Goal: Information Seeking & Learning: Find specific fact

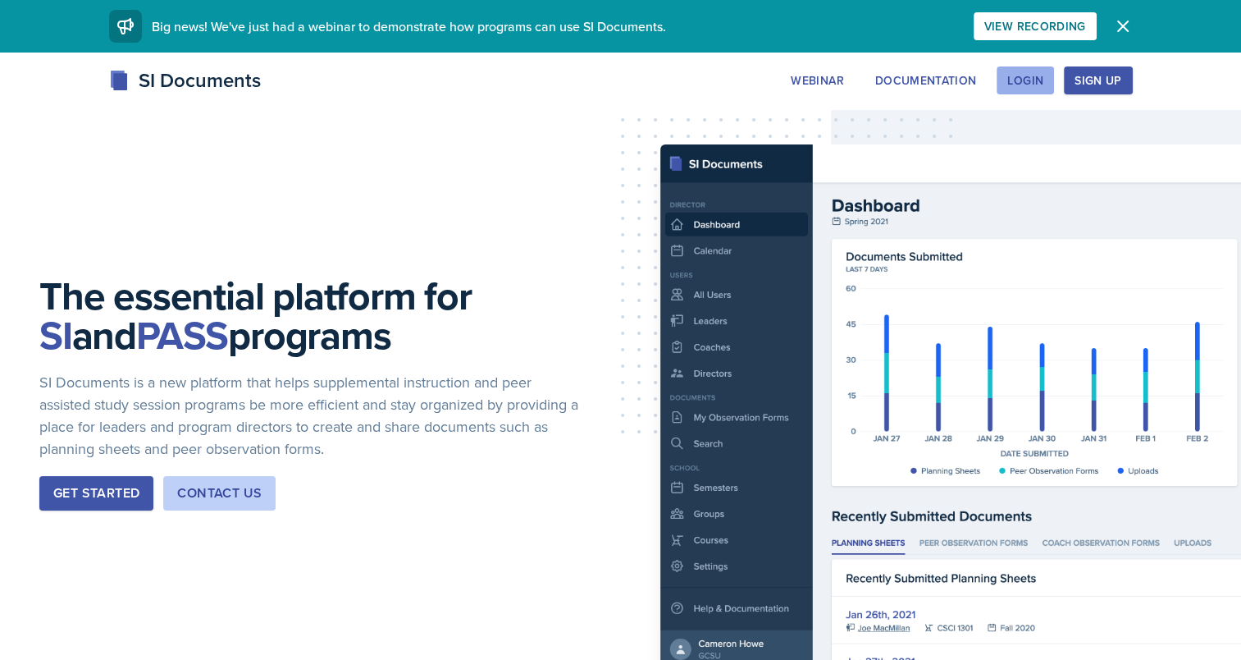
click at [1017, 76] on div "Login" at bounding box center [1026, 80] width 36 height 13
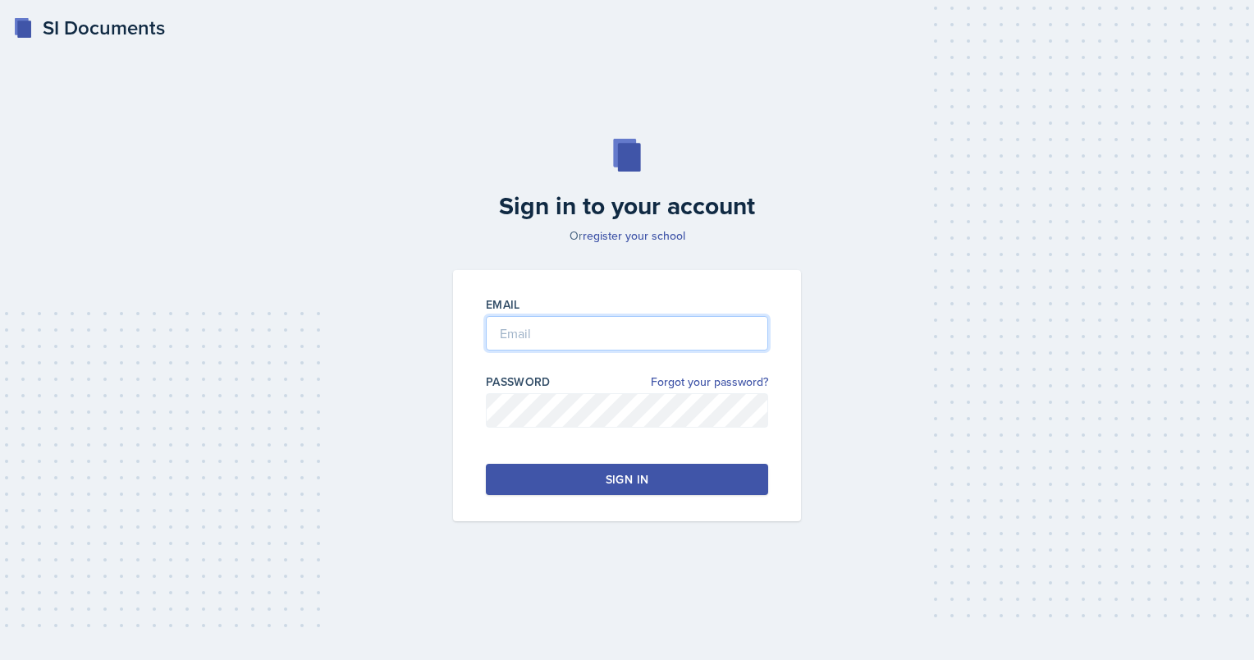
click at [531, 333] on input "email" at bounding box center [627, 333] width 282 height 34
type input "[EMAIL_ADDRESS][DOMAIN_NAME]"
click at [660, 482] on button "Sign in" at bounding box center [627, 479] width 282 height 31
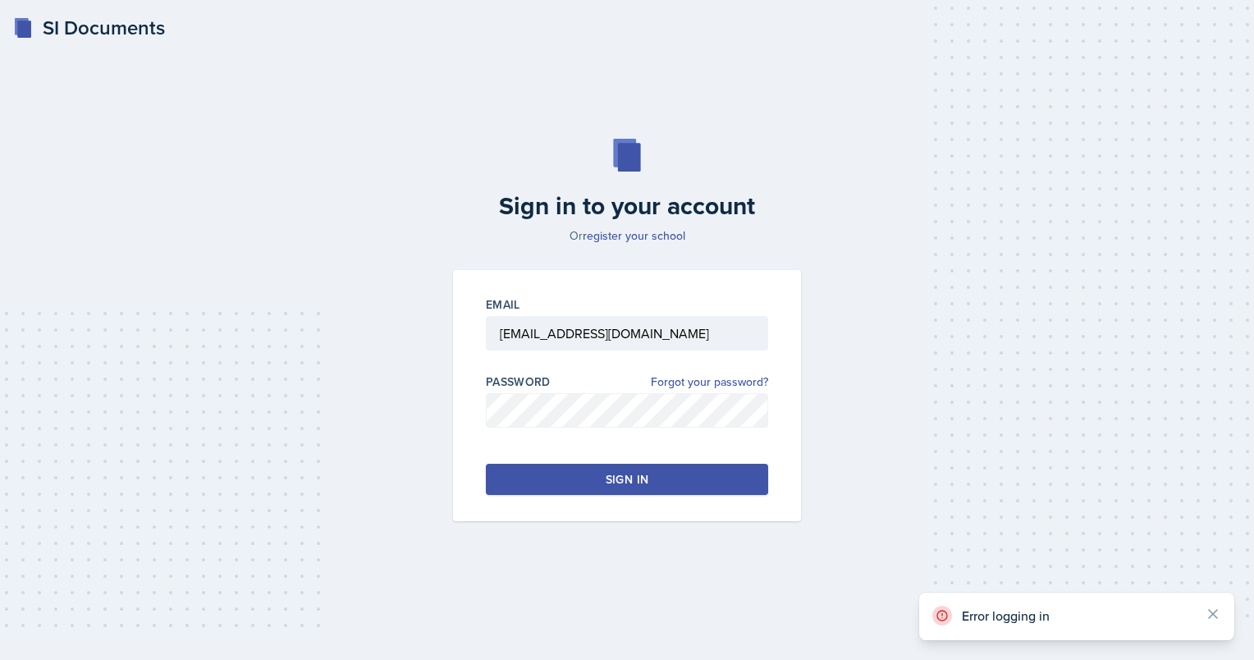
click at [621, 482] on div "Sign in" at bounding box center [627, 479] width 43 height 16
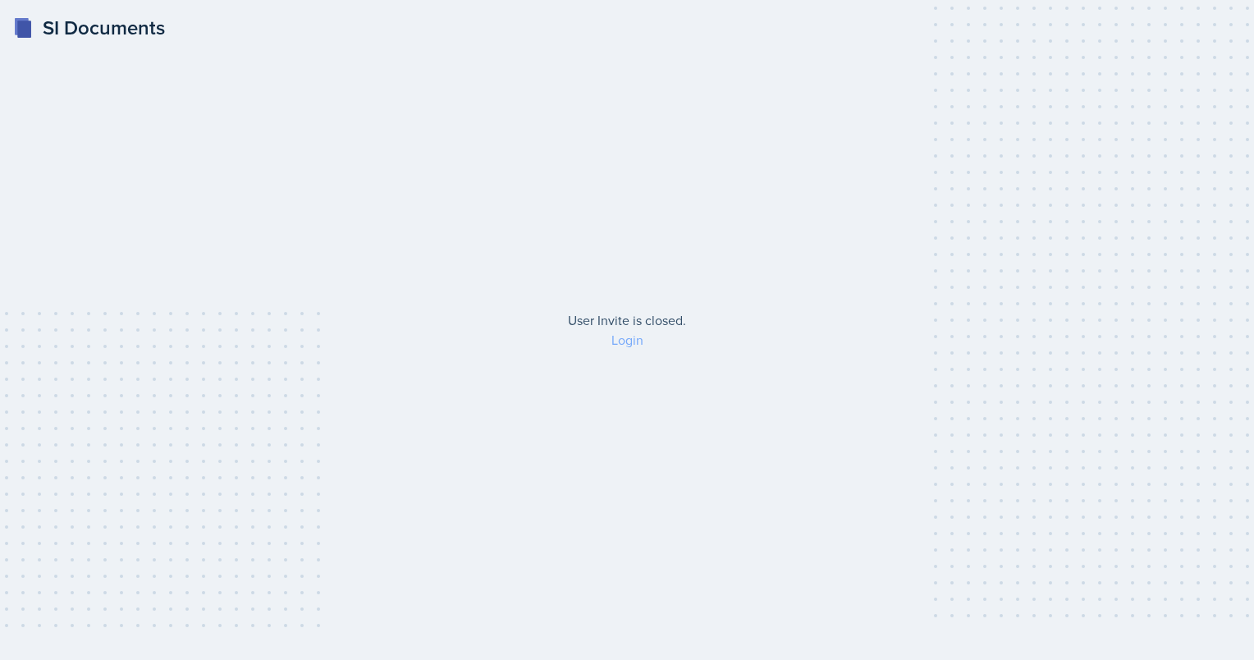
click at [631, 338] on link "Login" at bounding box center [627, 340] width 32 height 18
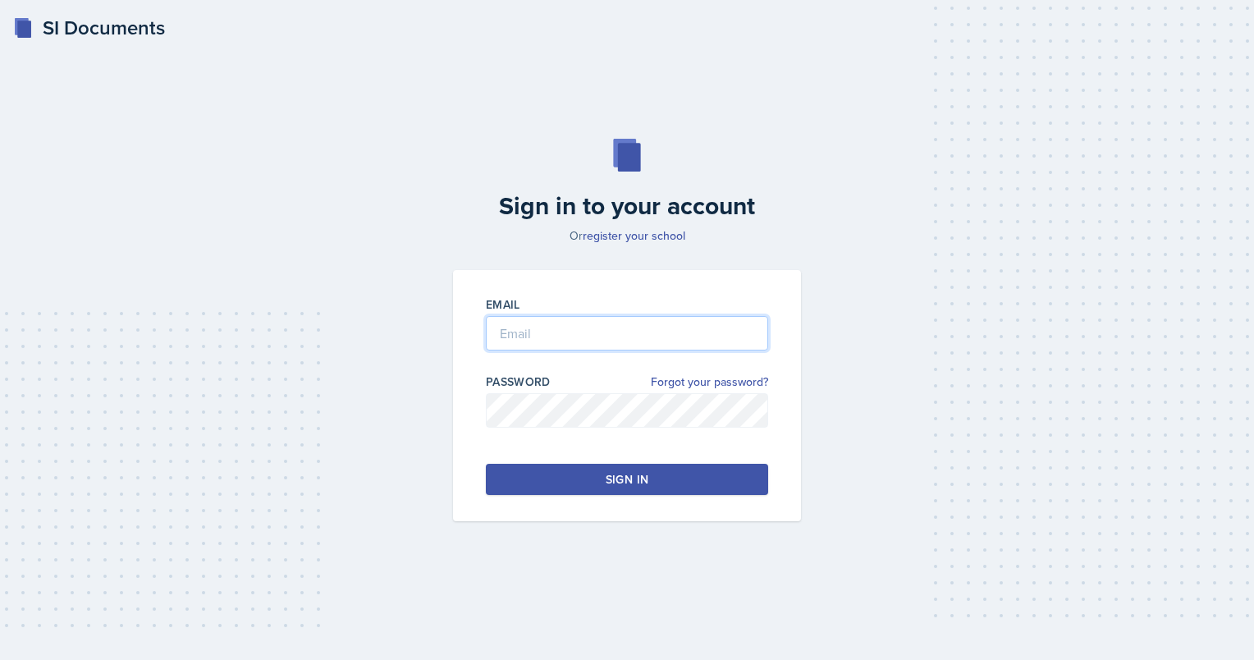
type input "[EMAIL_ADDRESS][DOMAIN_NAME]"
click at [618, 341] on input "[EMAIL_ADDRESS][DOMAIN_NAME]" at bounding box center [627, 333] width 282 height 34
click at [544, 476] on button "Sign in" at bounding box center [627, 479] width 282 height 31
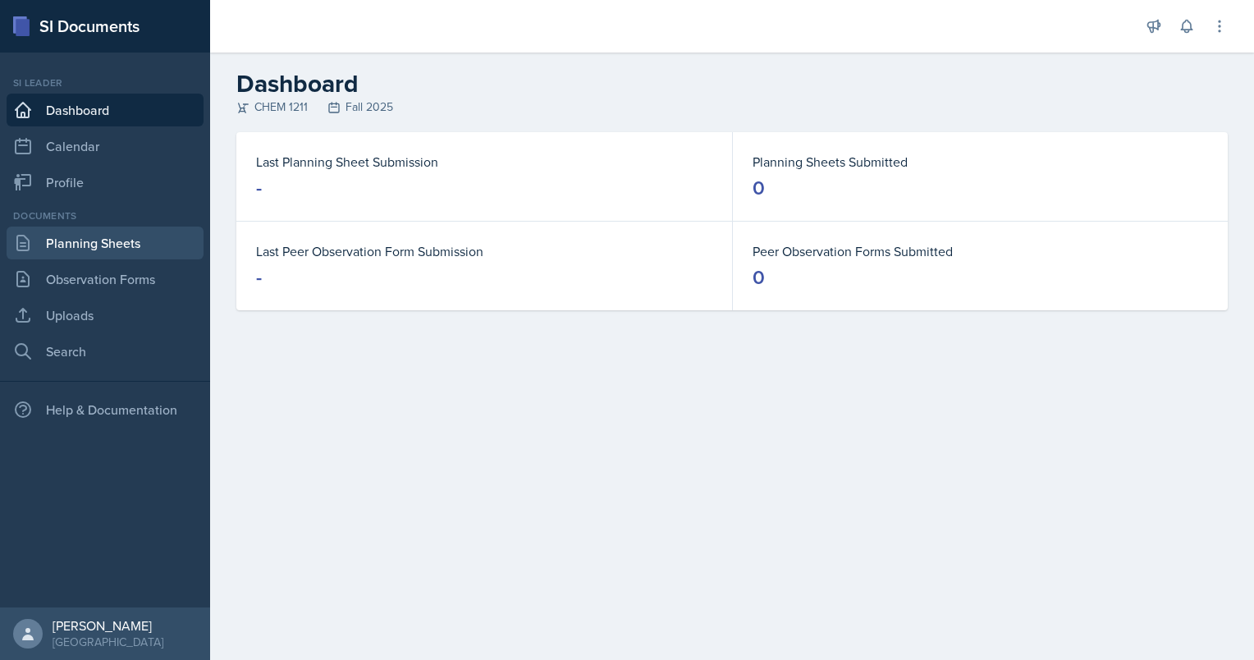
click at [98, 253] on link "Planning Sheets" at bounding box center [105, 242] width 197 height 33
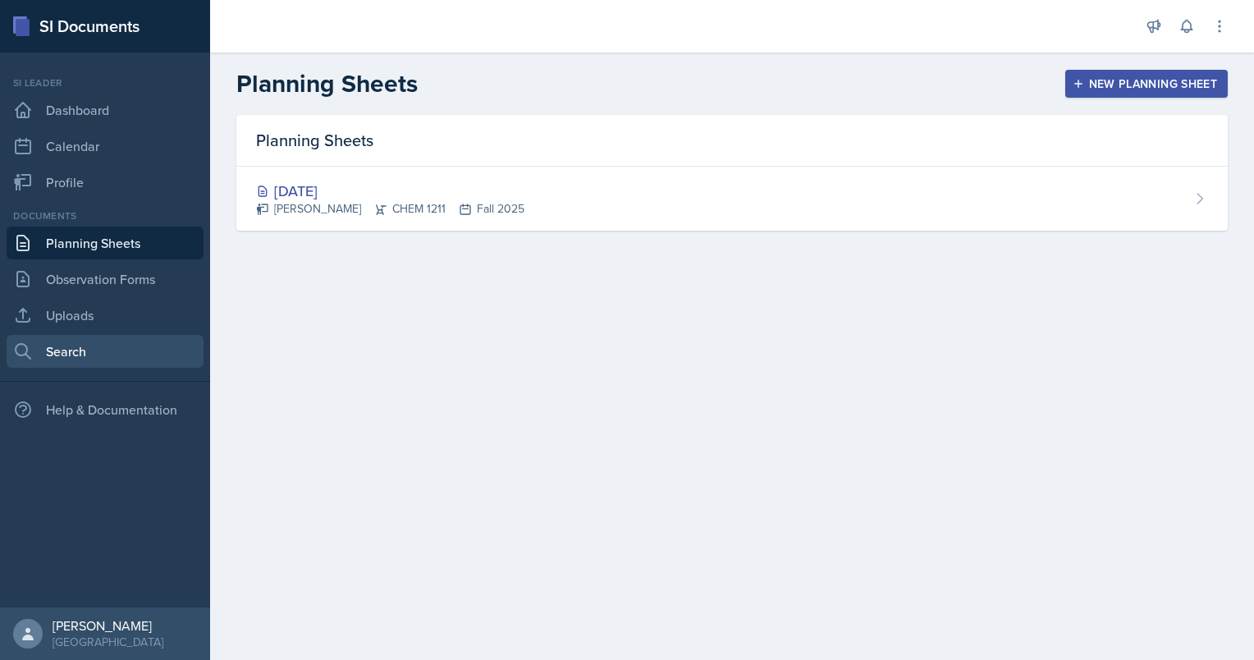
click at [60, 345] on link "Search" at bounding box center [105, 351] width 197 height 33
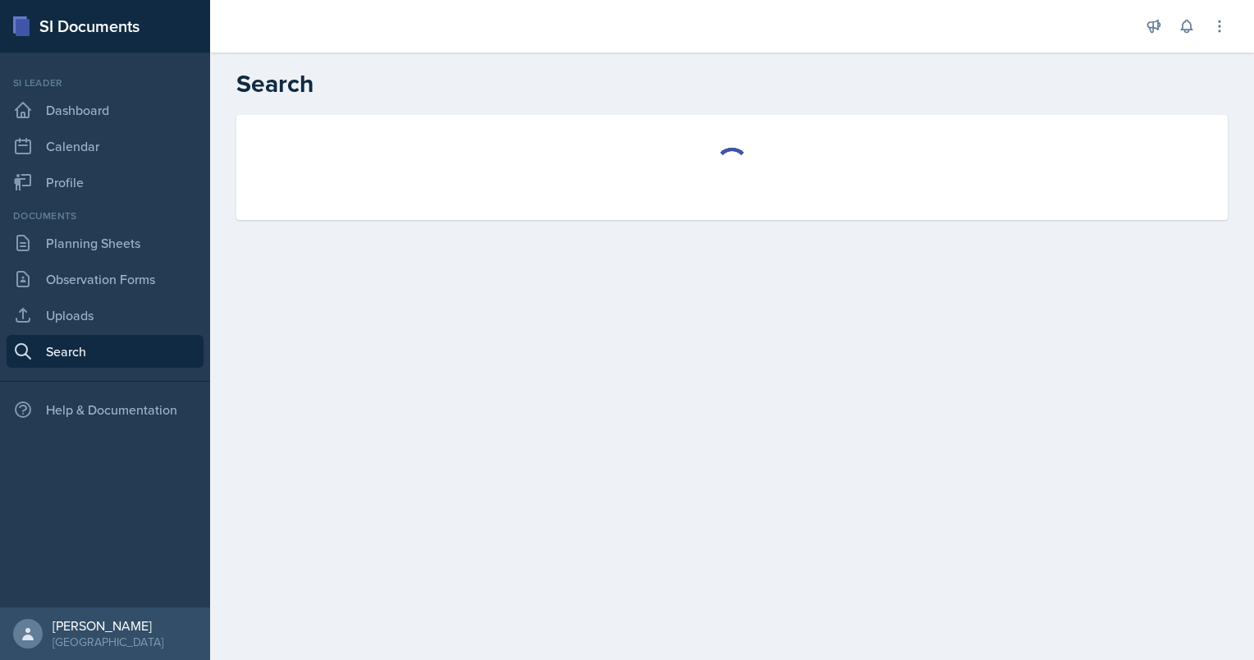
select select "all"
select select "1"
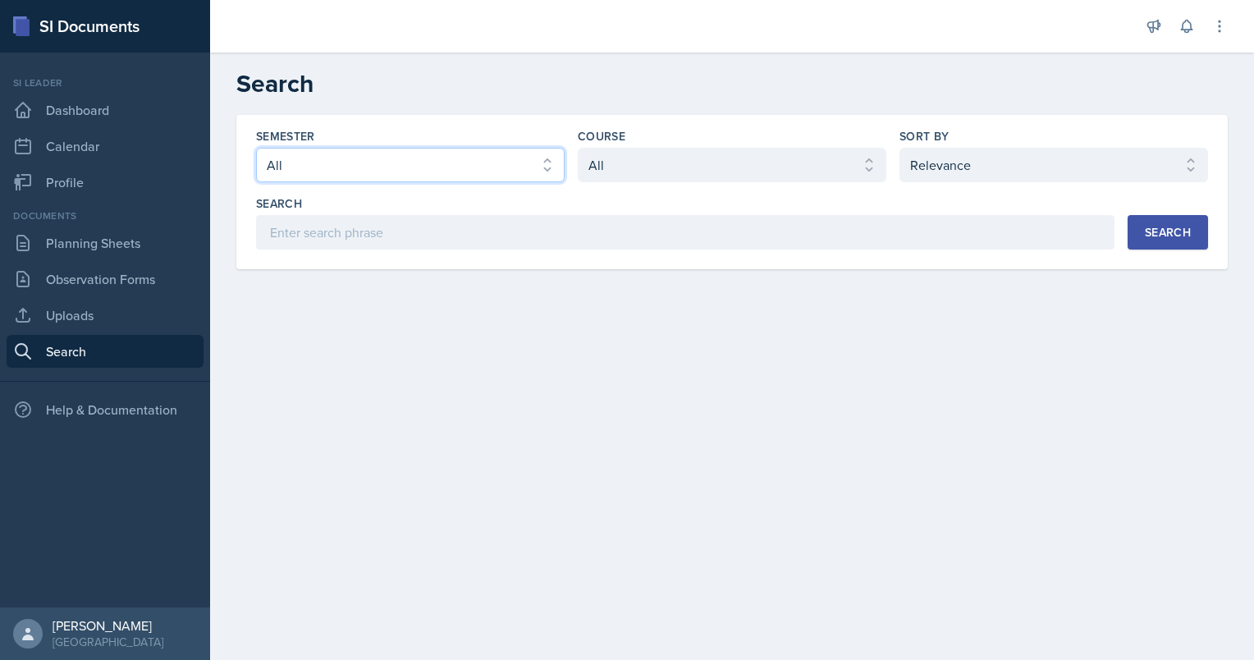
click at [430, 179] on select "Select semester All Fall 2025 Summer 2025 Spring 2025 Fall 2024 Summer 2024 Spr…" at bounding box center [410, 165] width 309 height 34
click at [256, 148] on select "Select semester All Fall 2025 Summer 2025 Spring 2025 Fall 2024 Summer 2024 Spr…" at bounding box center [410, 165] width 309 height 34
click at [440, 168] on select "Select semester All Fall 2025 Summer 2025 Spring 2025 Fall 2024 Summer 2024 Spr…" at bounding box center [410, 165] width 309 height 34
select select "a8ed5ca7-d3a3-44eb-ad59-ceca828f7d72"
click at [256, 148] on select "Select semester All Fall 2025 Summer 2025 Spring 2025 Fall 2024 Summer 2024 Spr…" at bounding box center [410, 165] width 309 height 34
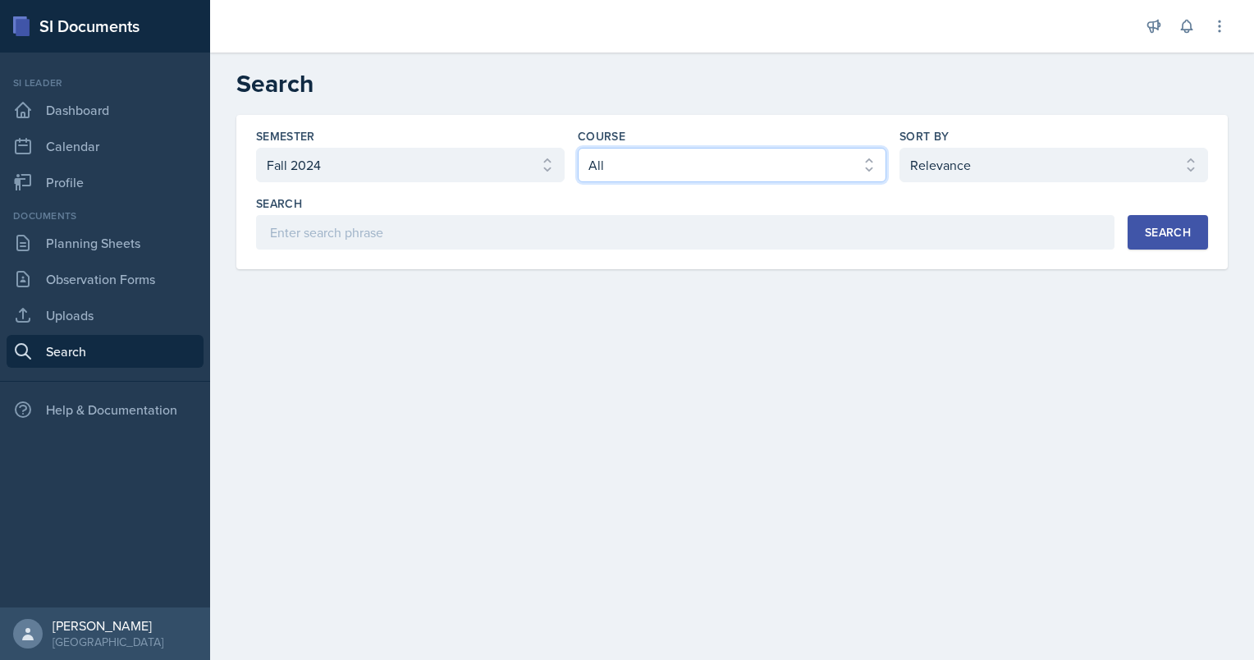
click at [647, 171] on select "Select course All ACCT 2101 ACCT 2102 ACCT 4050 ANTH 1102 ANTH 3301 ARCH 1000 A…" at bounding box center [732, 165] width 309 height 34
select select "3d8cb279-65cd-49af-8cf0-21e75e9e675e"
click at [578, 148] on select "Select course All ACCT 2101 ACCT 2102 ACCT 4050 ANTH 1102 ANTH 3301 ARCH 1000 A…" at bounding box center [732, 165] width 309 height 34
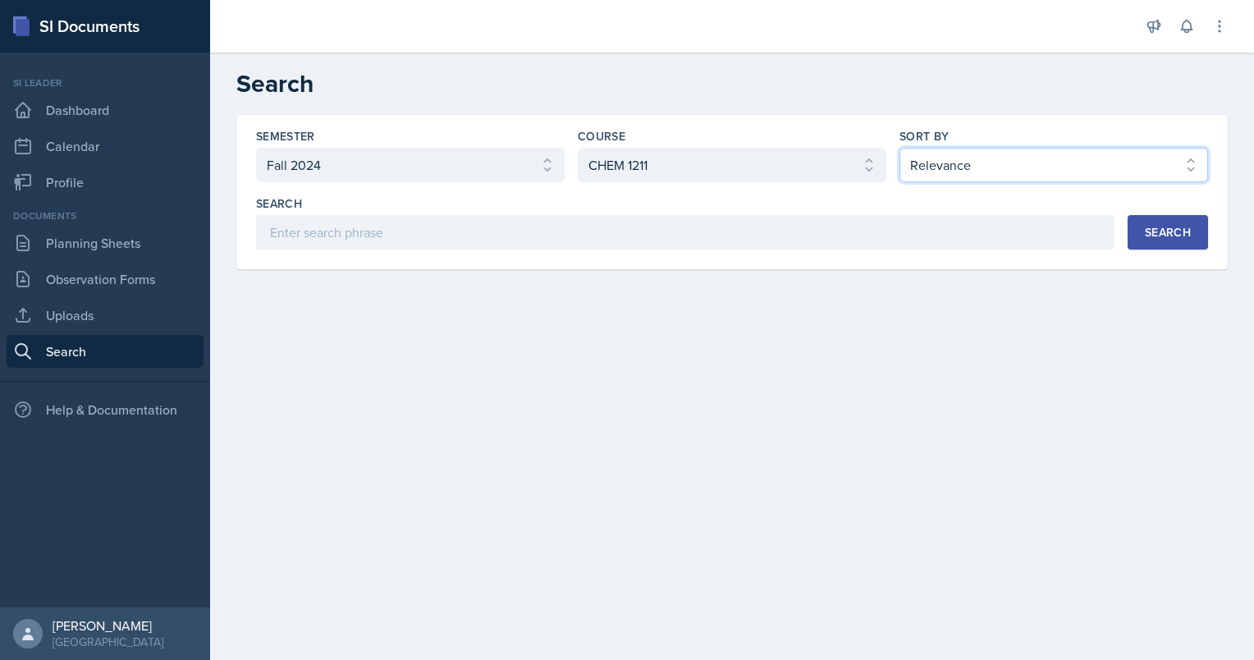
click at [958, 167] on select "Select sort by Relevance Document Date (Asc) Document Date (Desc)" at bounding box center [1053, 165] width 309 height 34
click at [770, 325] on main "Search Semester Select semester All Fall 2025 Summer 2025 Spring 2025 Fall 2024…" at bounding box center [732, 356] width 1044 height 607
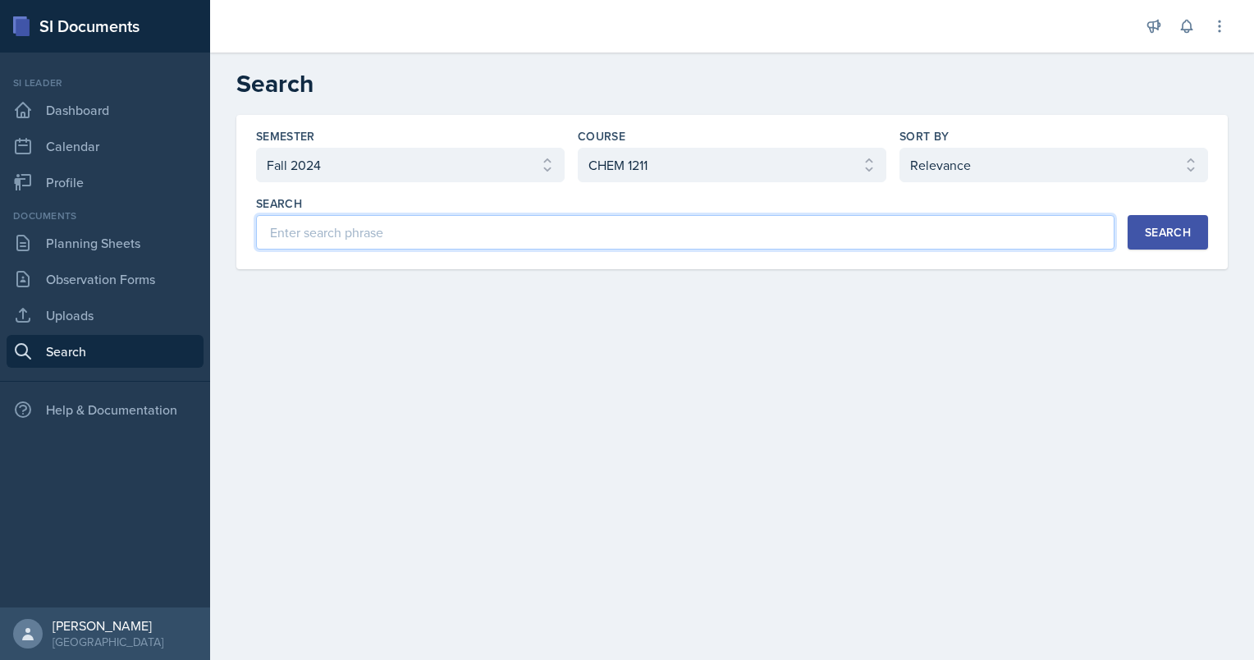
click at [467, 243] on input at bounding box center [685, 232] width 858 height 34
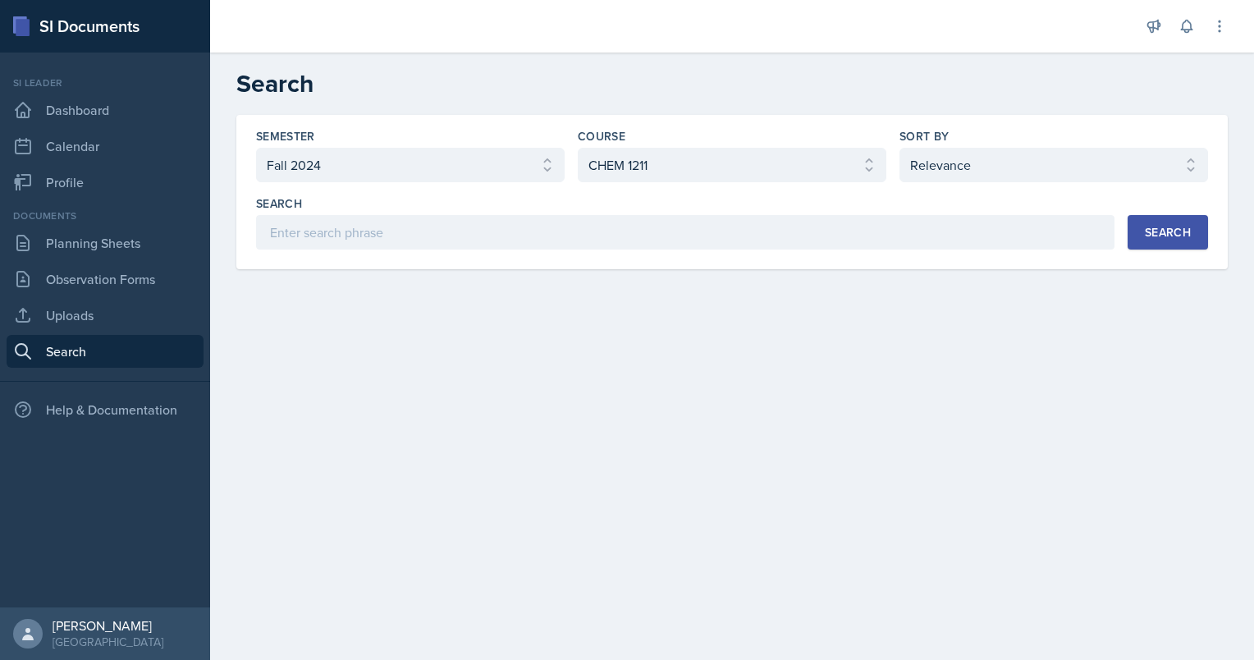
click at [1157, 252] on div "Semester Select semester All Fall 2025 Summer 2025 Spring 2025 Fall 2024 Summer…" at bounding box center [731, 192] width 991 height 154
click at [1170, 243] on button "Search" at bounding box center [1167, 232] width 80 height 34
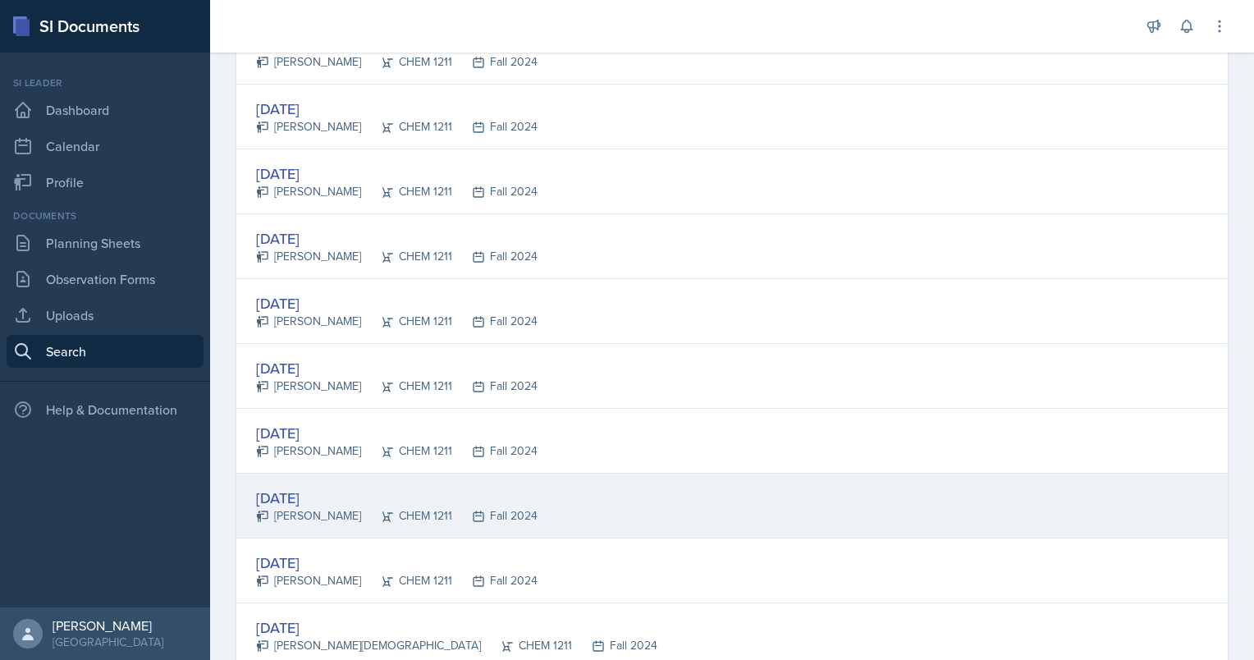
scroll to position [1093, 0]
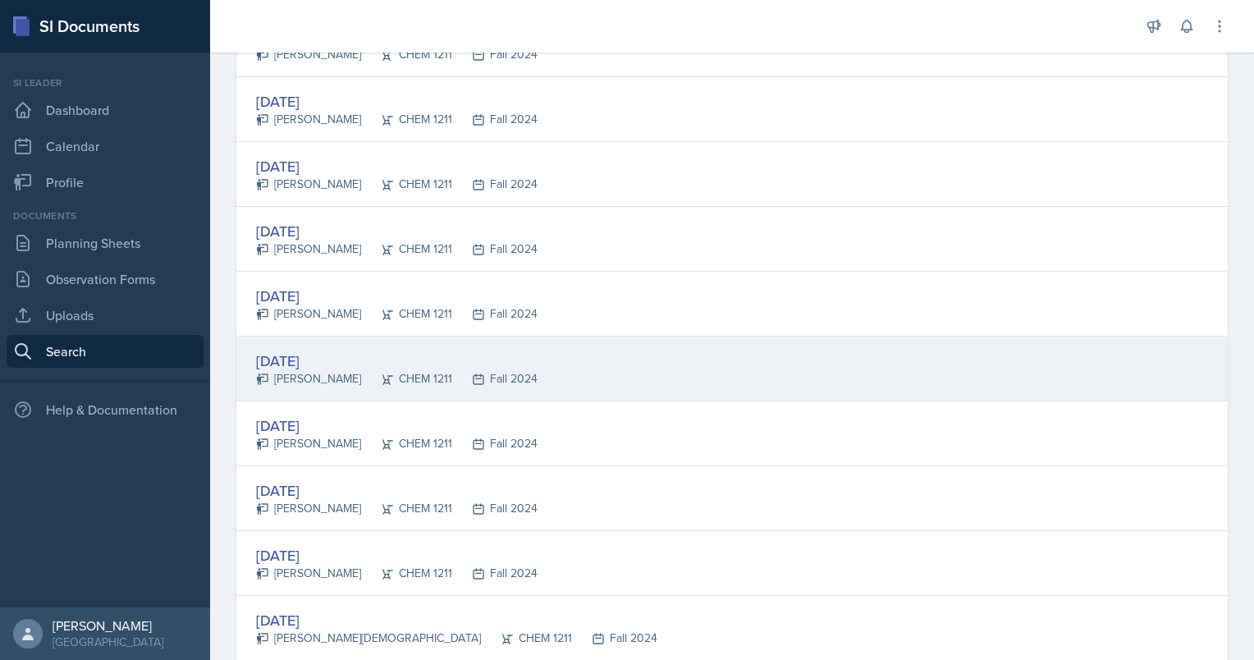
click at [311, 363] on div "Oct 9th, 2024" at bounding box center [396, 361] width 281 height 22
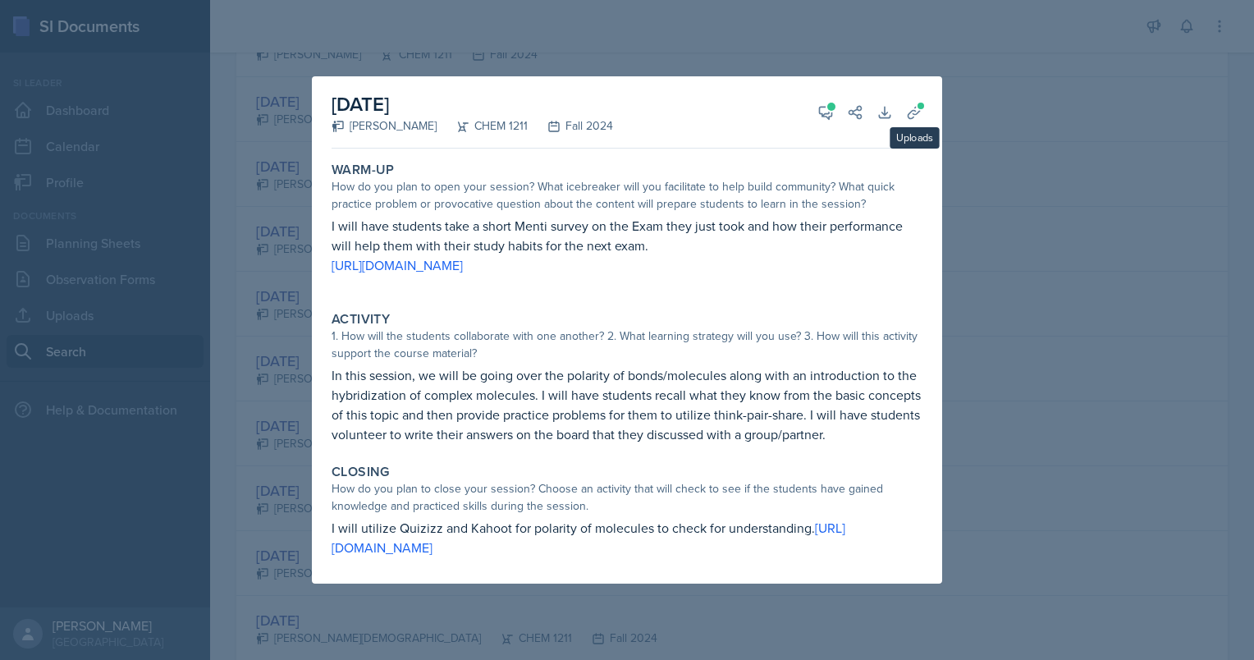
click at [1003, 172] on div at bounding box center [627, 330] width 1254 height 660
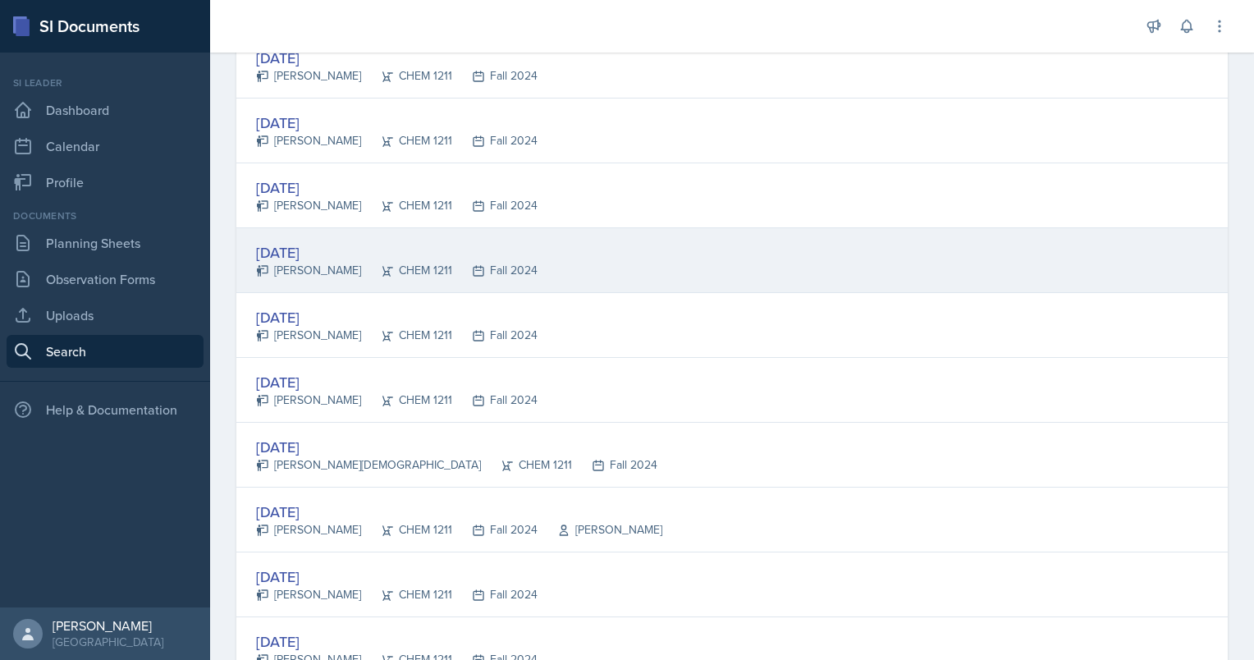
scroll to position [1267, 0]
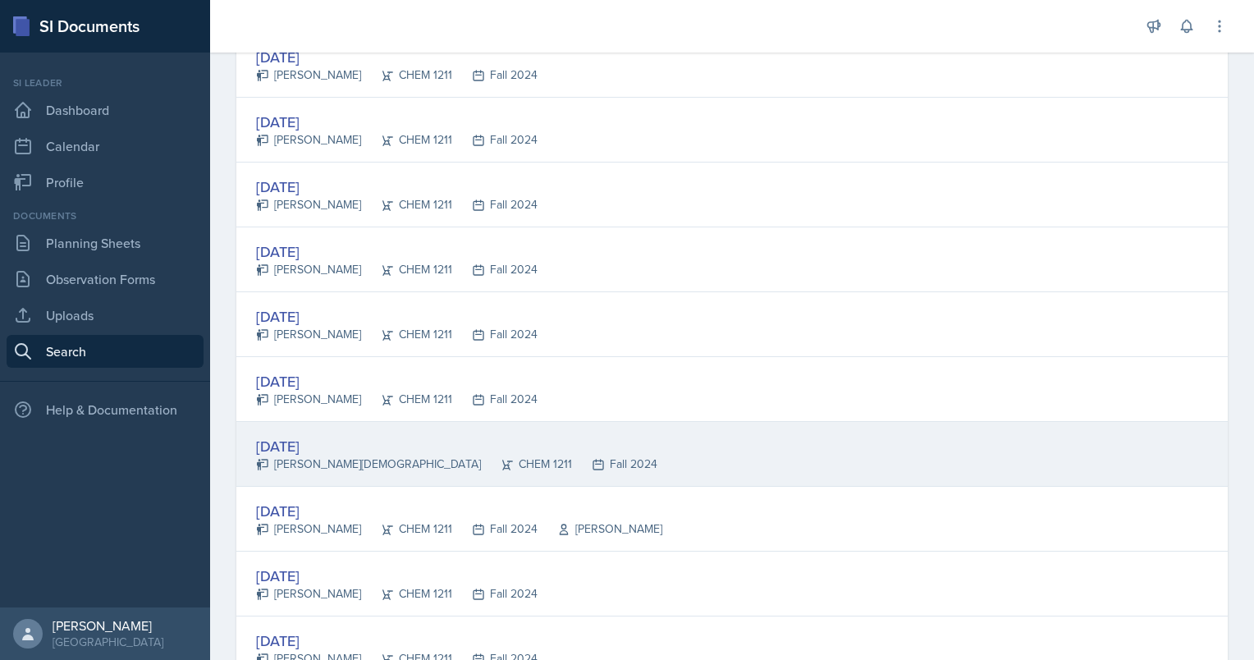
click at [304, 455] on div "Gabby Evangelista" at bounding box center [368, 463] width 225 height 17
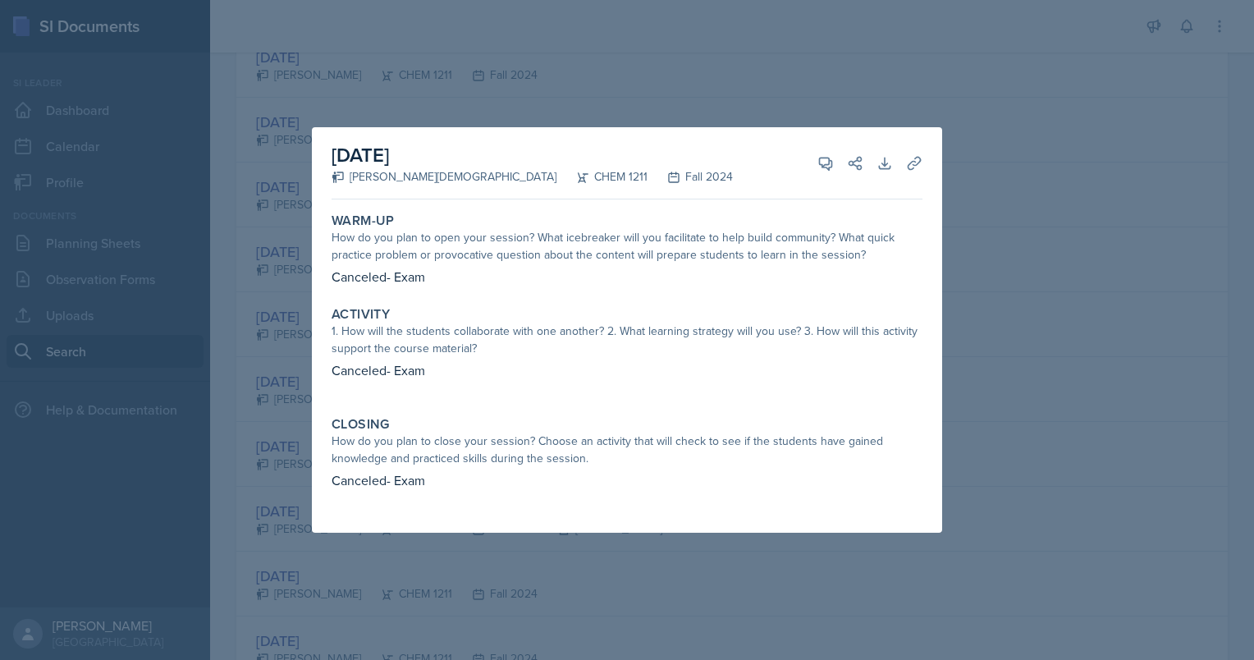
click at [1024, 172] on div at bounding box center [627, 330] width 1254 height 660
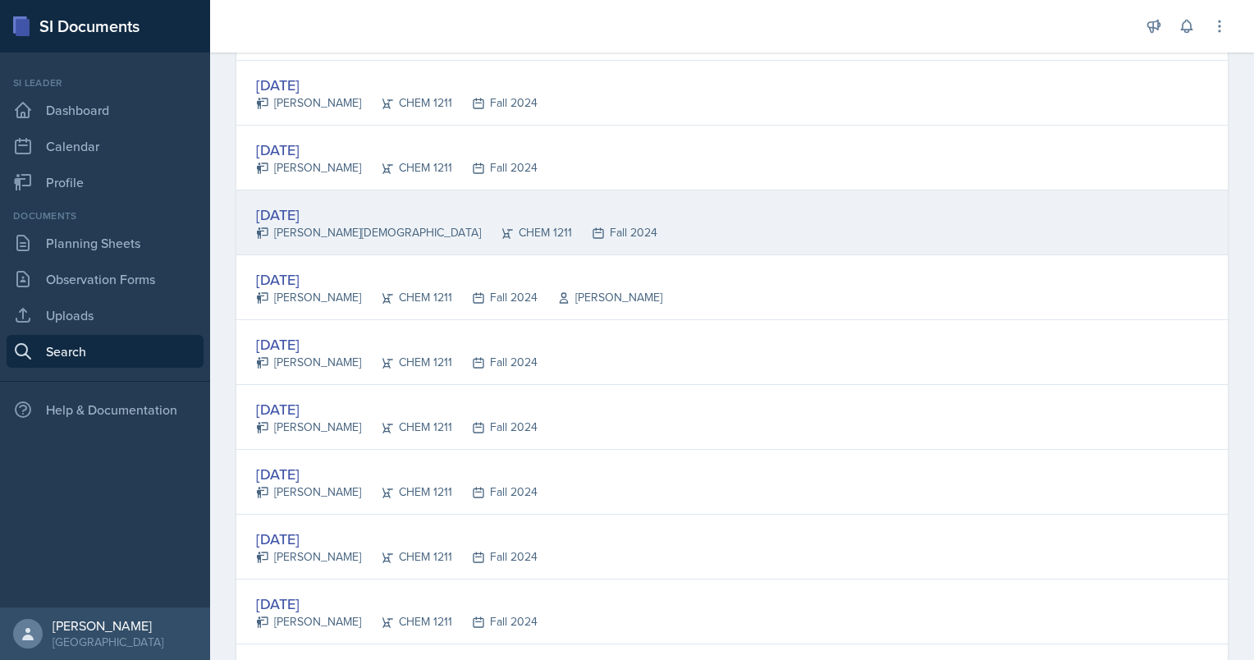
scroll to position [1503, 0]
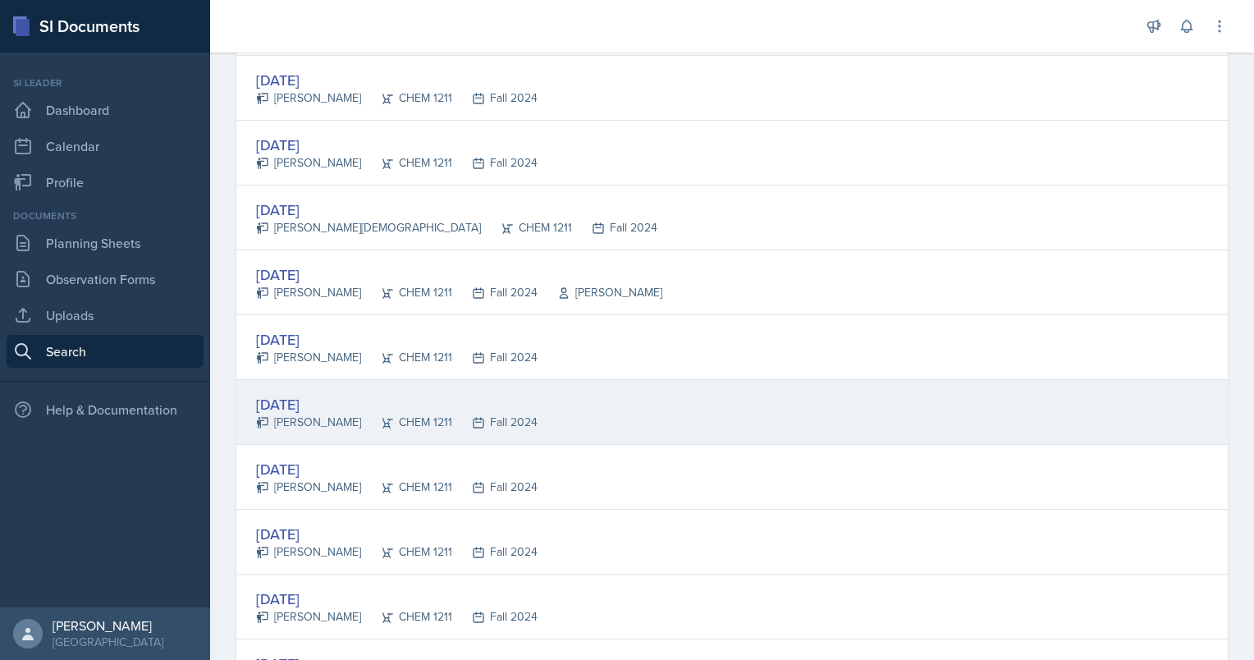
click at [309, 394] on div "Sep 17th, 2024" at bounding box center [396, 404] width 281 height 22
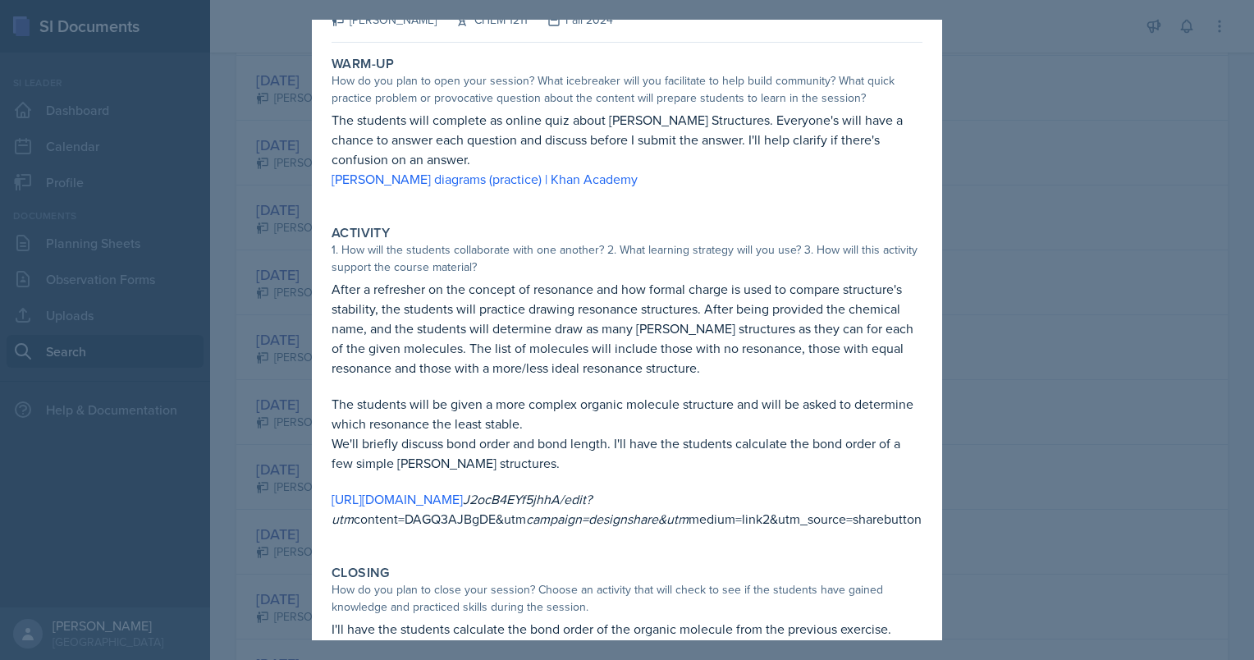
scroll to position [73, 0]
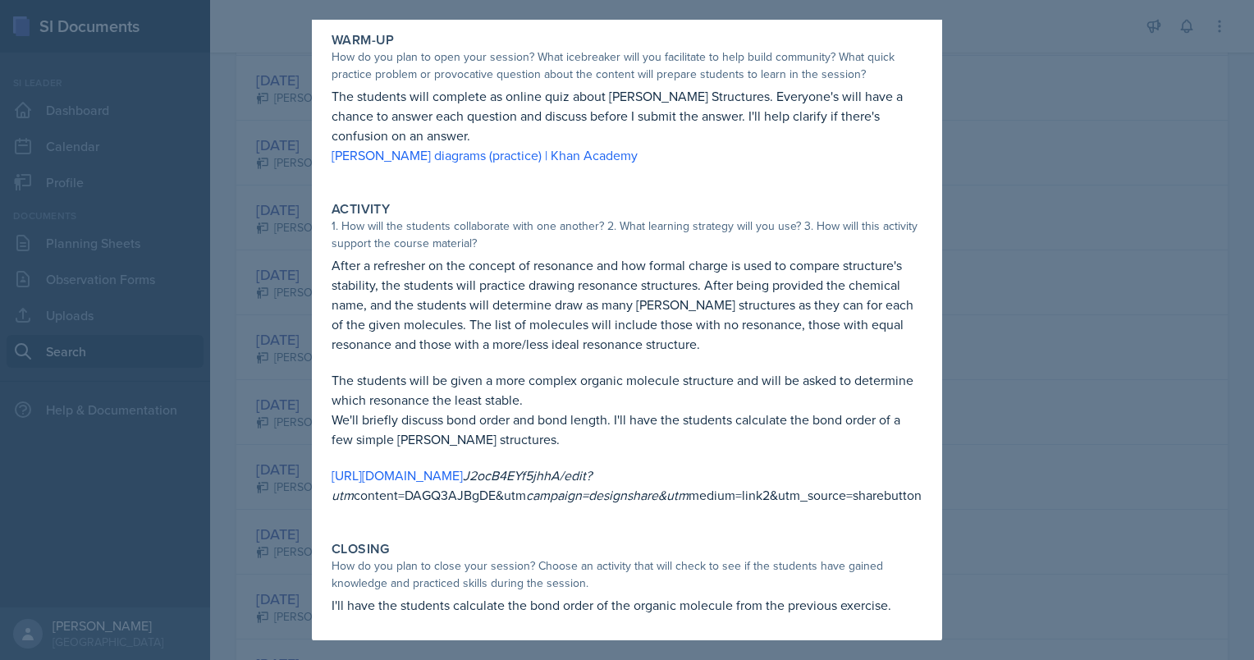
click at [1054, 433] on div at bounding box center [627, 330] width 1254 height 660
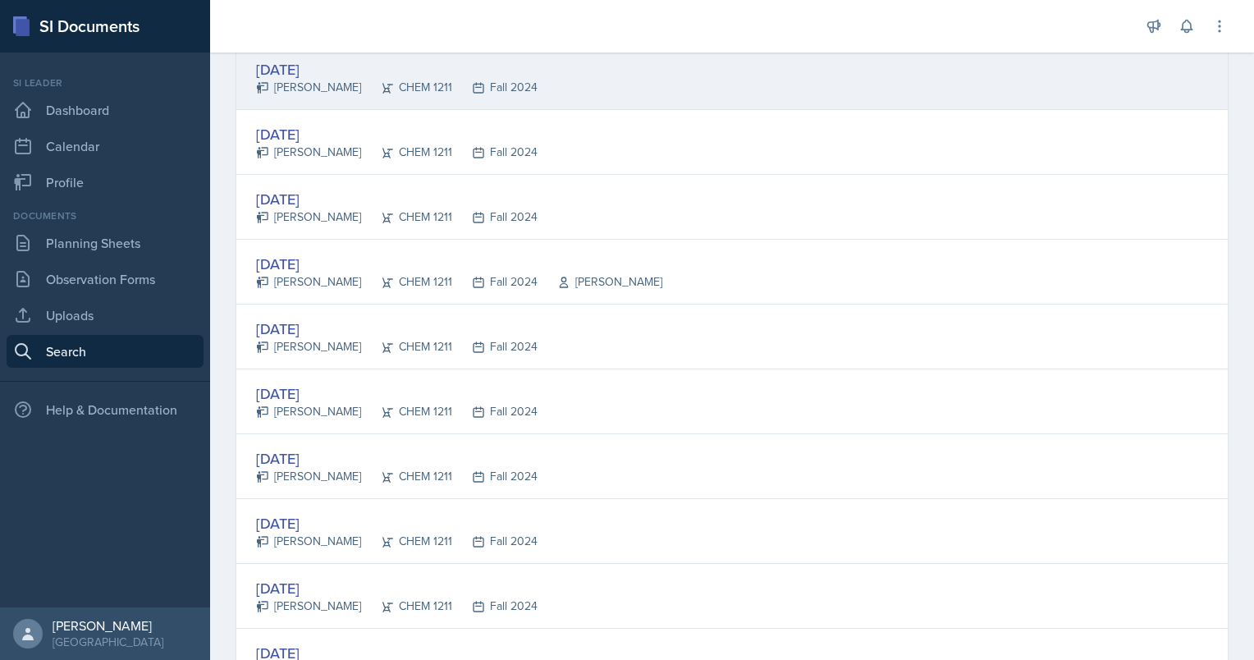
scroll to position [1907, 0]
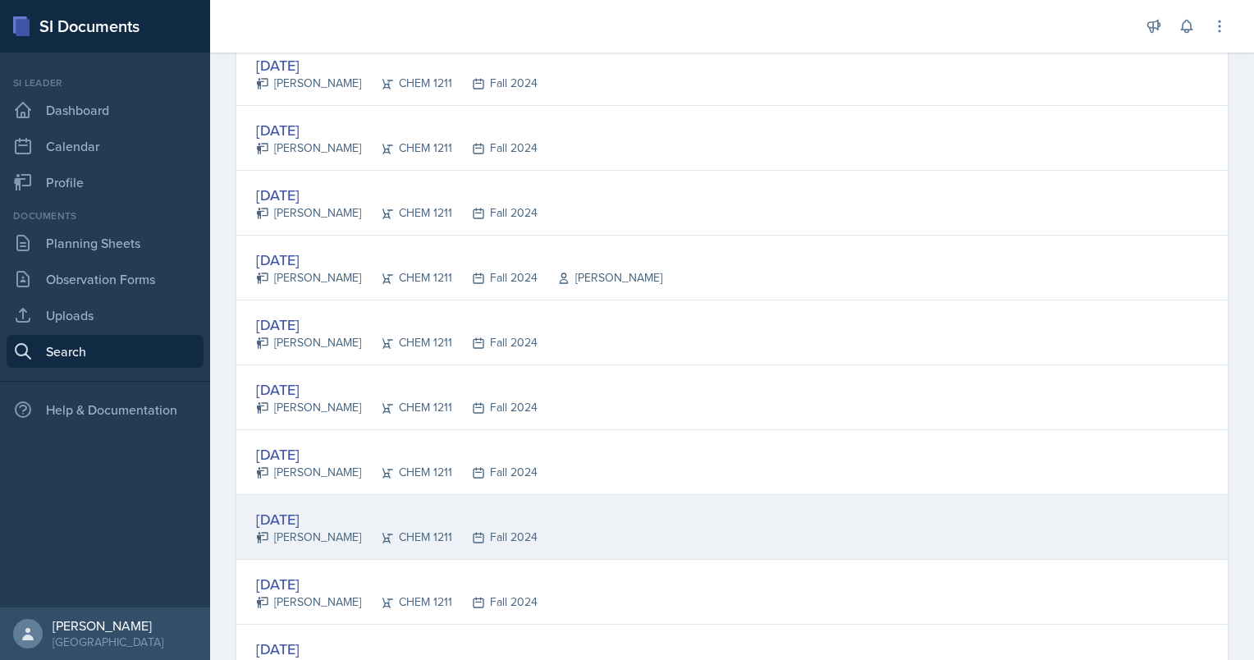
click at [325, 519] on div "Aug 19th, 2024" at bounding box center [396, 519] width 281 height 22
